Goal: Navigation & Orientation: Go to known website

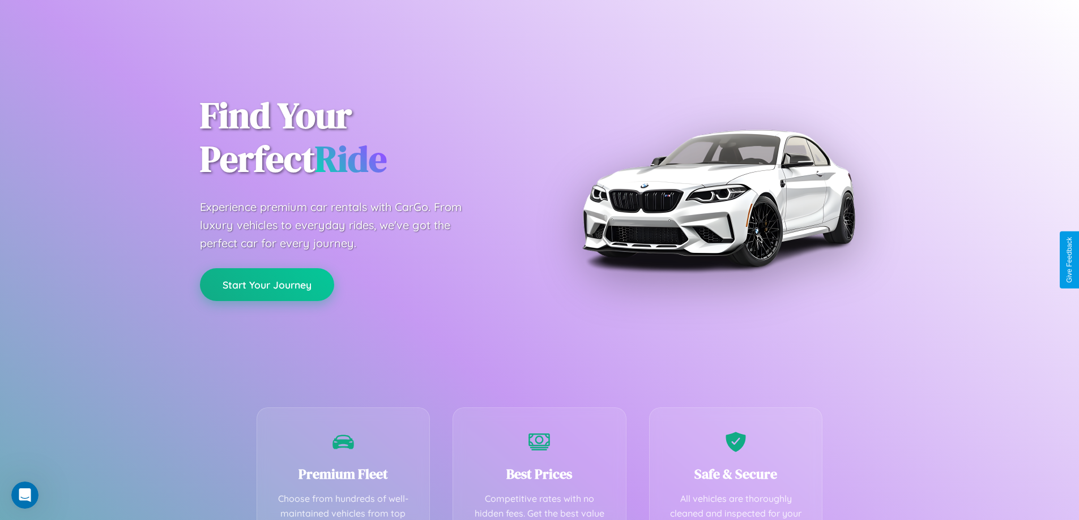
click at [267, 285] on button "Start Your Journey" at bounding box center [267, 284] width 134 height 33
click at [267, 284] on button "Start Your Journey" at bounding box center [267, 284] width 134 height 33
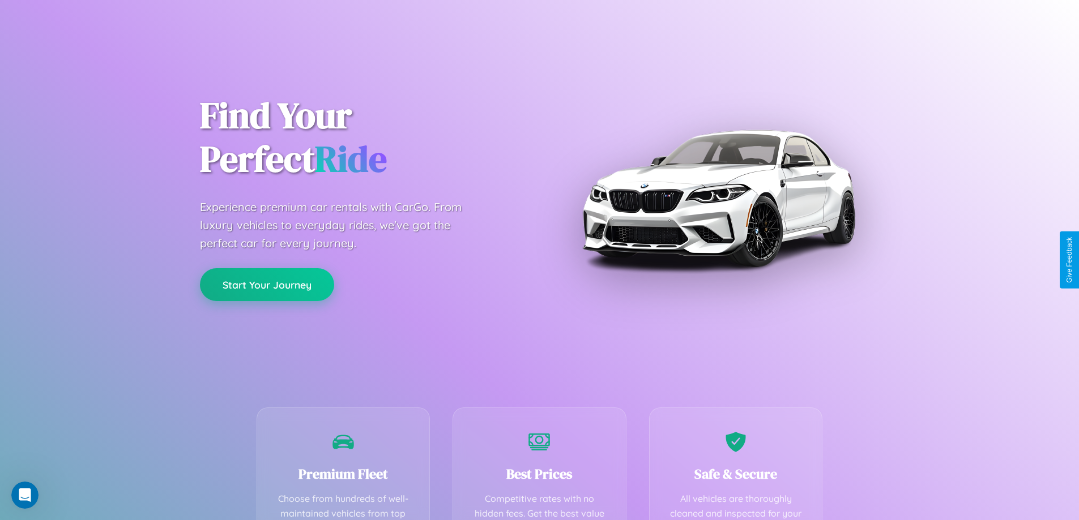
click at [267, 284] on button "Start Your Journey" at bounding box center [267, 284] width 134 height 33
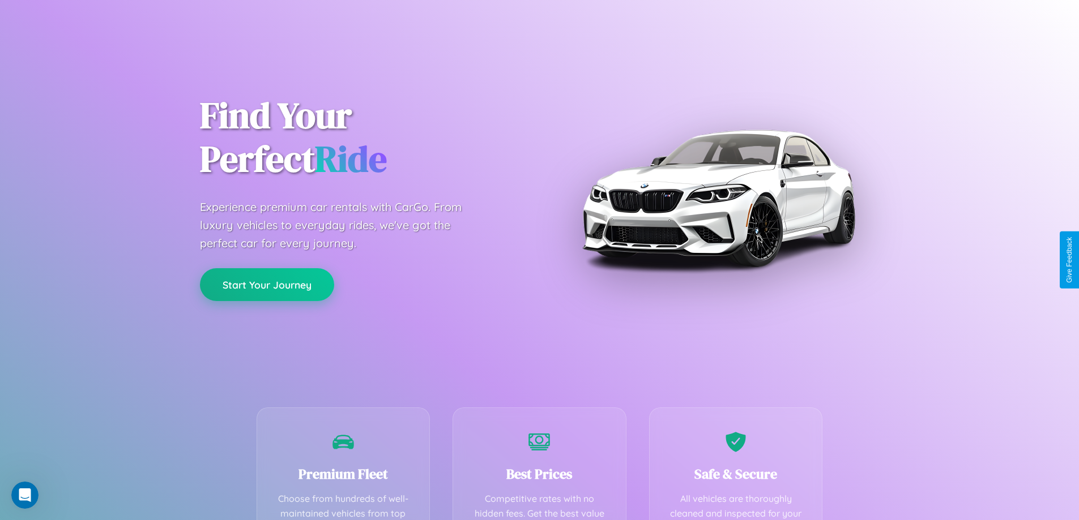
click at [267, 284] on button "Start Your Journey" at bounding box center [267, 284] width 134 height 33
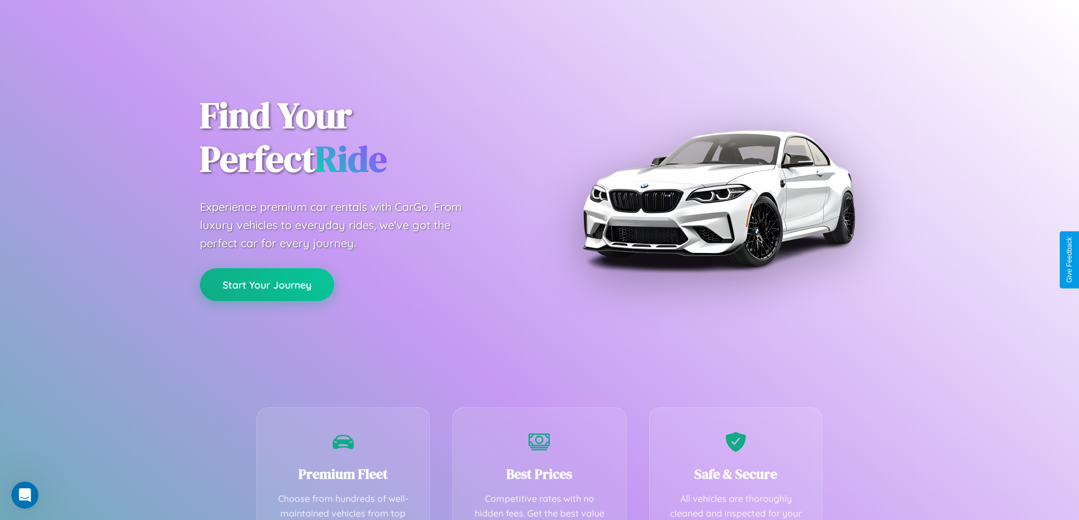
click at [267, 284] on button "Start Your Journey" at bounding box center [267, 284] width 134 height 33
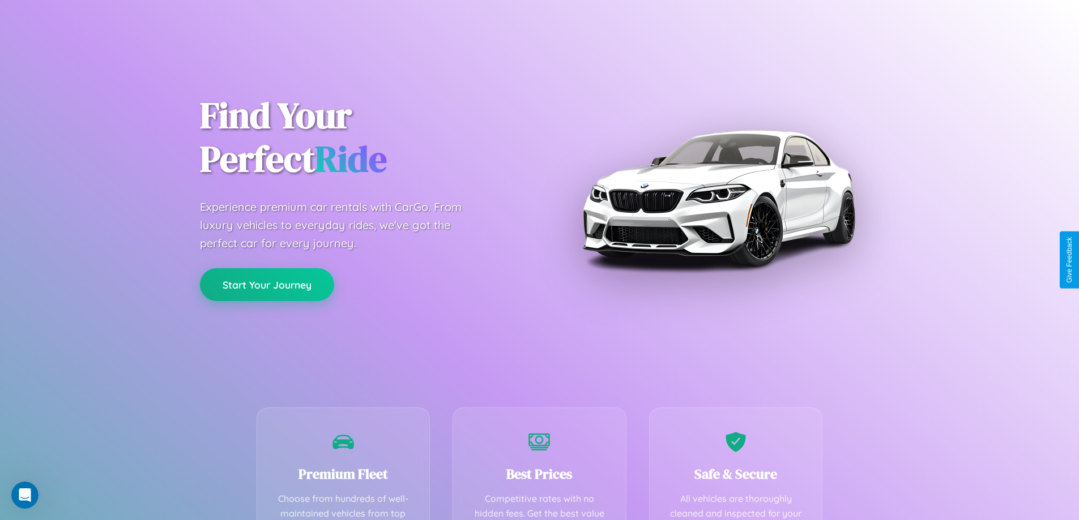
click at [267, 284] on button "Start Your Journey" at bounding box center [267, 284] width 134 height 33
